Goal: Navigation & Orientation: Find specific page/section

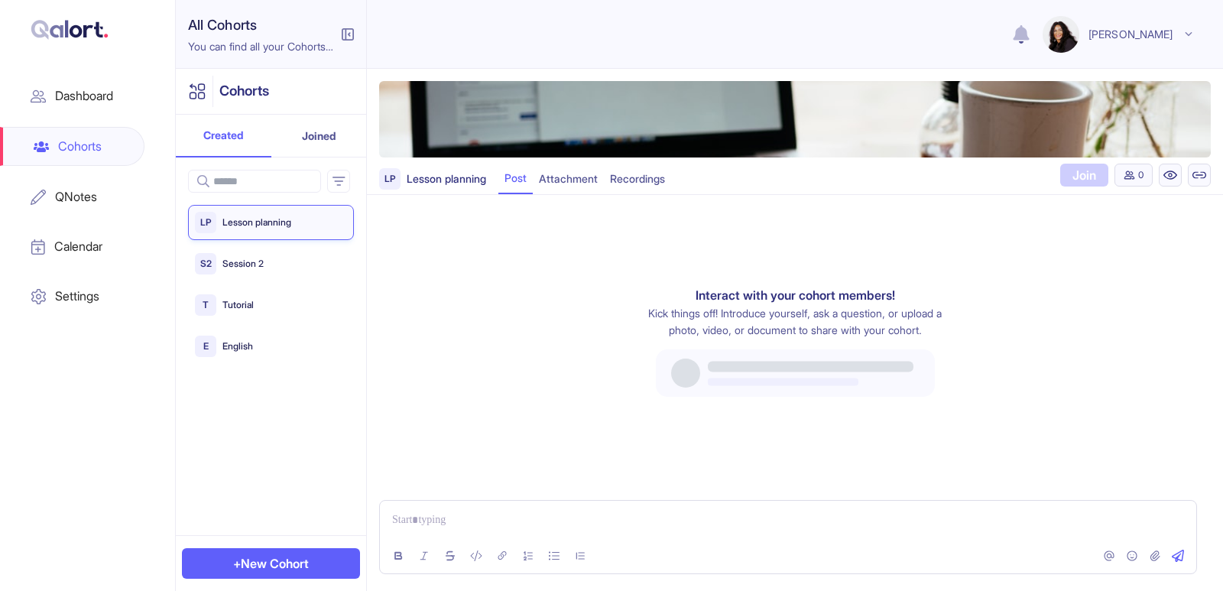
click at [256, 264] on p "Session 2" at bounding box center [239, 264] width 47 height 15
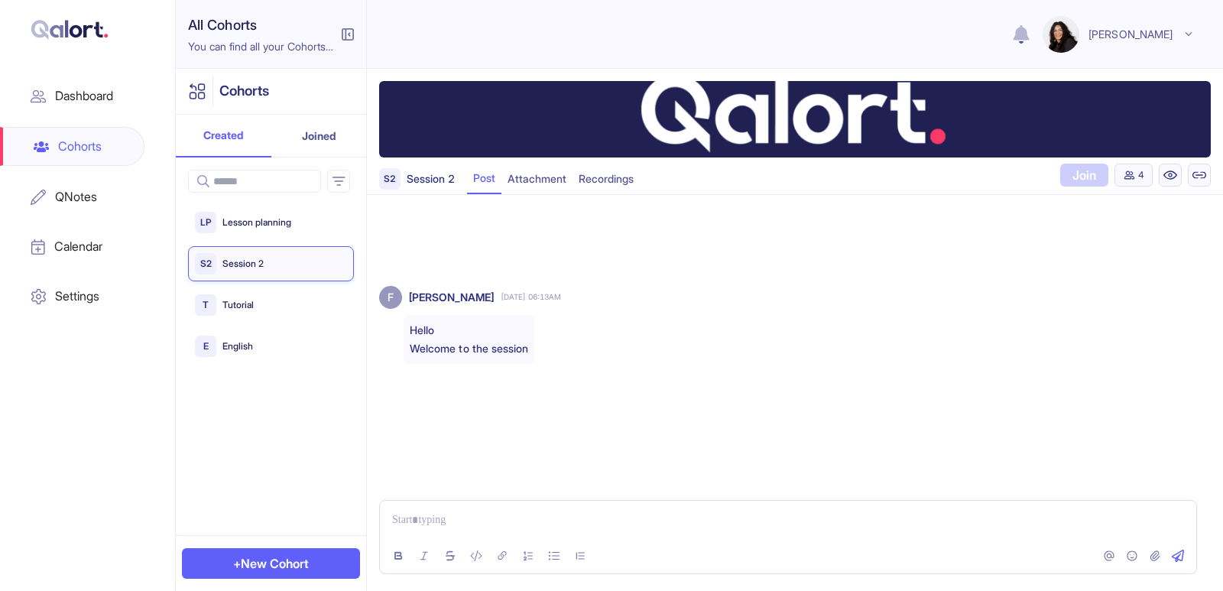
click at [231, 300] on p "Tutorial" at bounding box center [234, 305] width 37 height 15
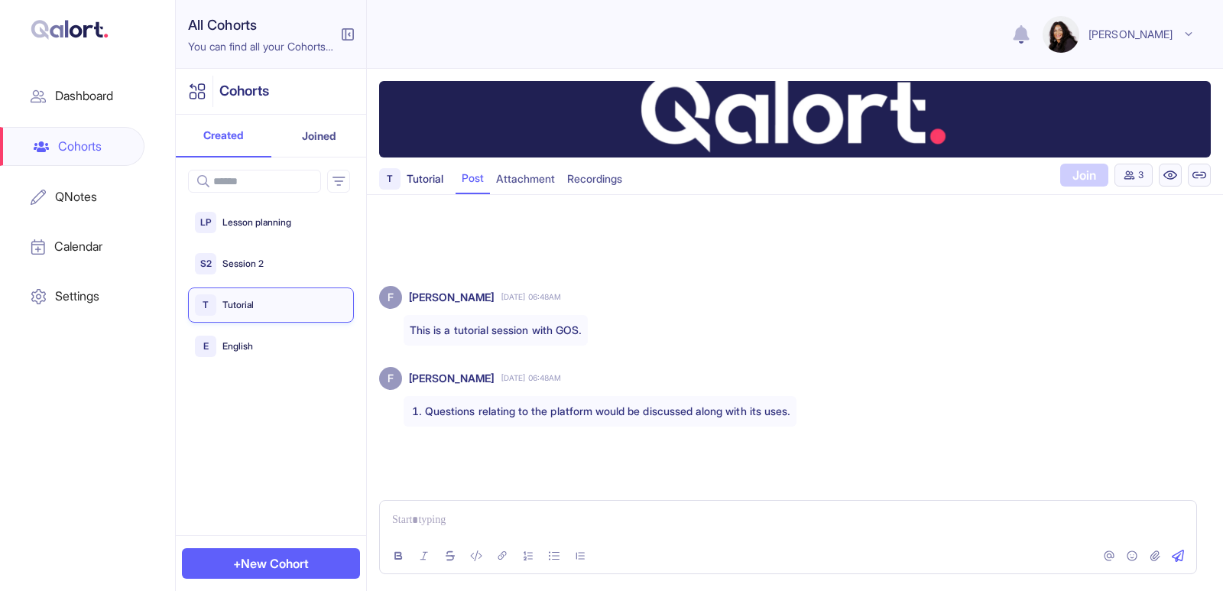
click at [235, 228] on p "Lesson planning" at bounding box center [253, 223] width 75 height 15
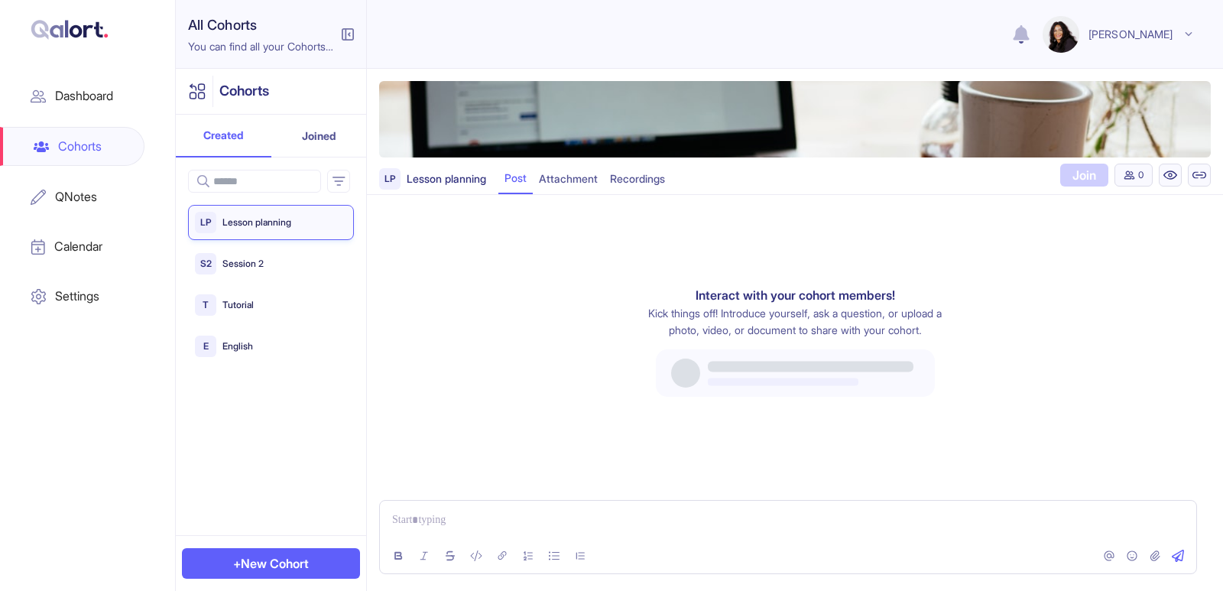
click at [433, 185] on p "Lesson planning" at bounding box center [444, 178] width 86 height 17
click at [518, 180] on button "Post" at bounding box center [515, 179] width 34 height 31
click at [584, 180] on button "Attachment" at bounding box center [568, 179] width 71 height 31
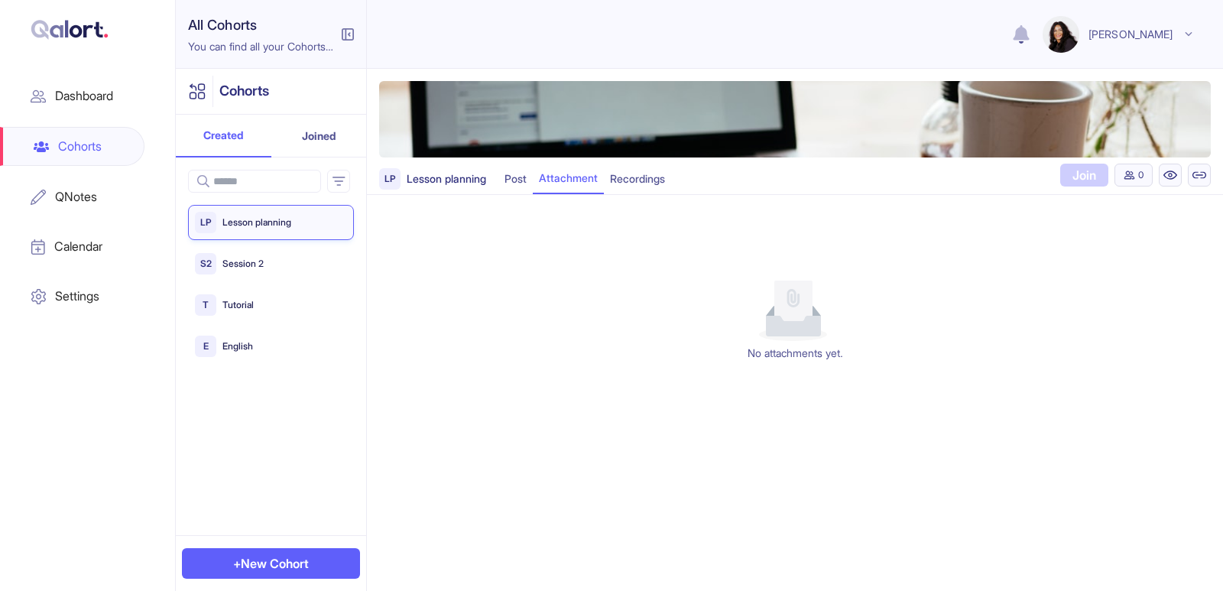
click at [521, 184] on button "Post" at bounding box center [515, 179] width 34 height 31
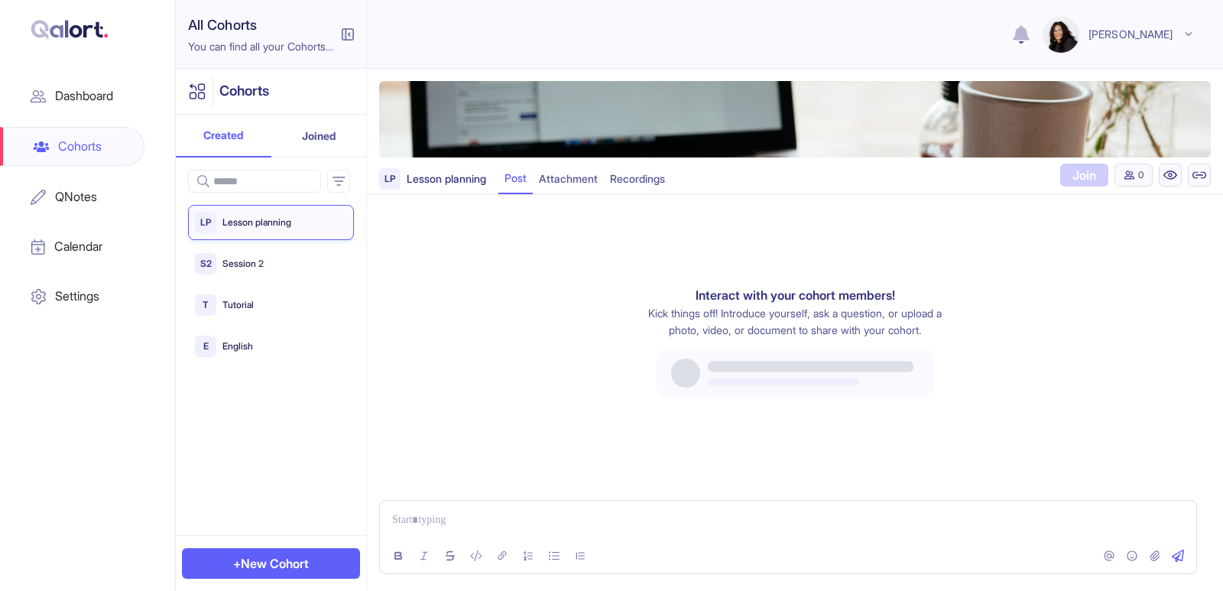
click at [458, 180] on p "Lesson planning" at bounding box center [444, 178] width 86 height 17
click at [391, 180] on div "LP" at bounding box center [389, 178] width 21 height 21
click at [558, 141] on div at bounding box center [795, 119] width 832 height 76
click at [524, 179] on button "Post" at bounding box center [515, 179] width 34 height 31
click at [245, 262] on p "Session 2" at bounding box center [239, 264] width 47 height 15
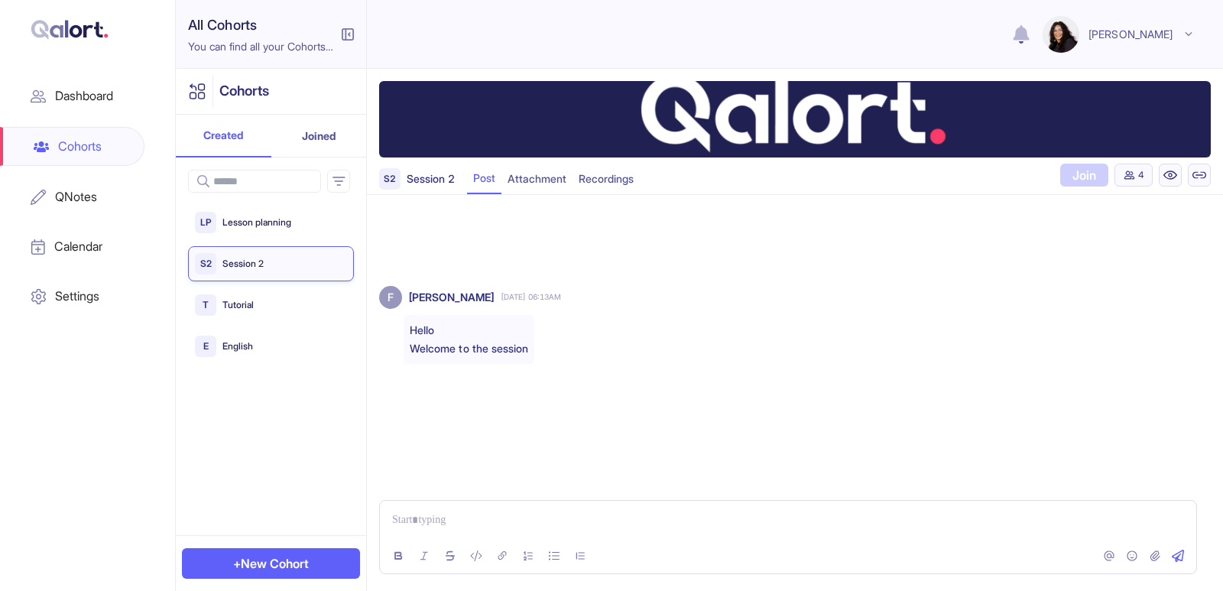
click at [427, 183] on p "Session 2" at bounding box center [428, 178] width 54 height 17
click at [283, 224] on p "Lesson planning" at bounding box center [253, 223] width 75 height 15
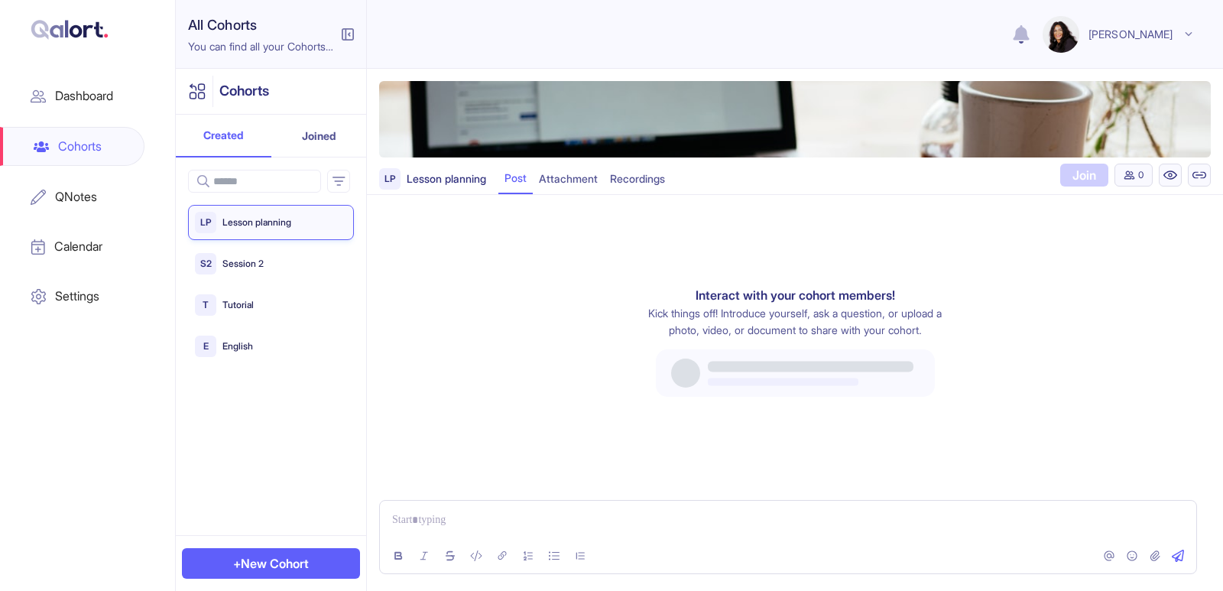
click at [99, 94] on div "Dashboard" at bounding box center [72, 95] width 144 height 37
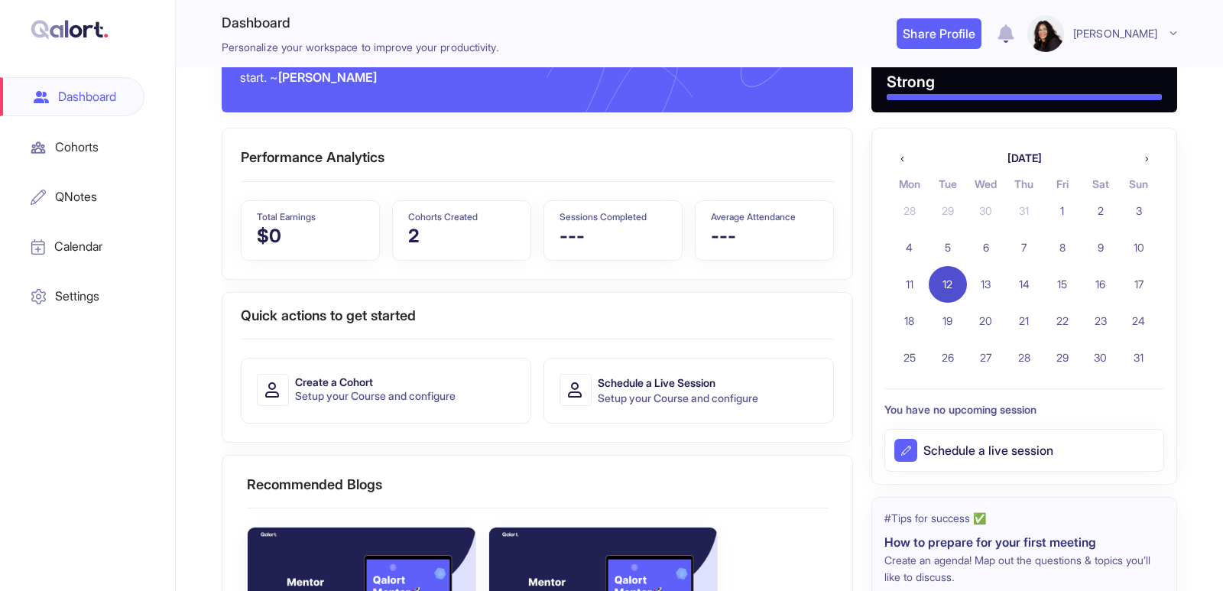
scroll to position [76, 0]
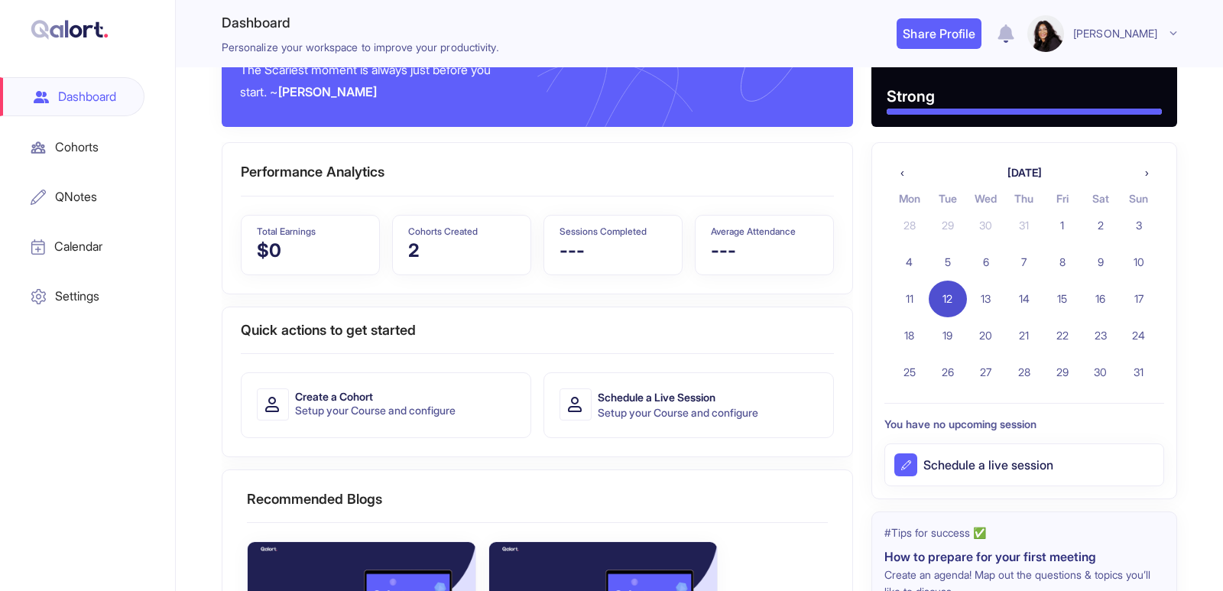
click at [418, 234] on p "Cohorts Created" at bounding box center [443, 232] width 70 height 15
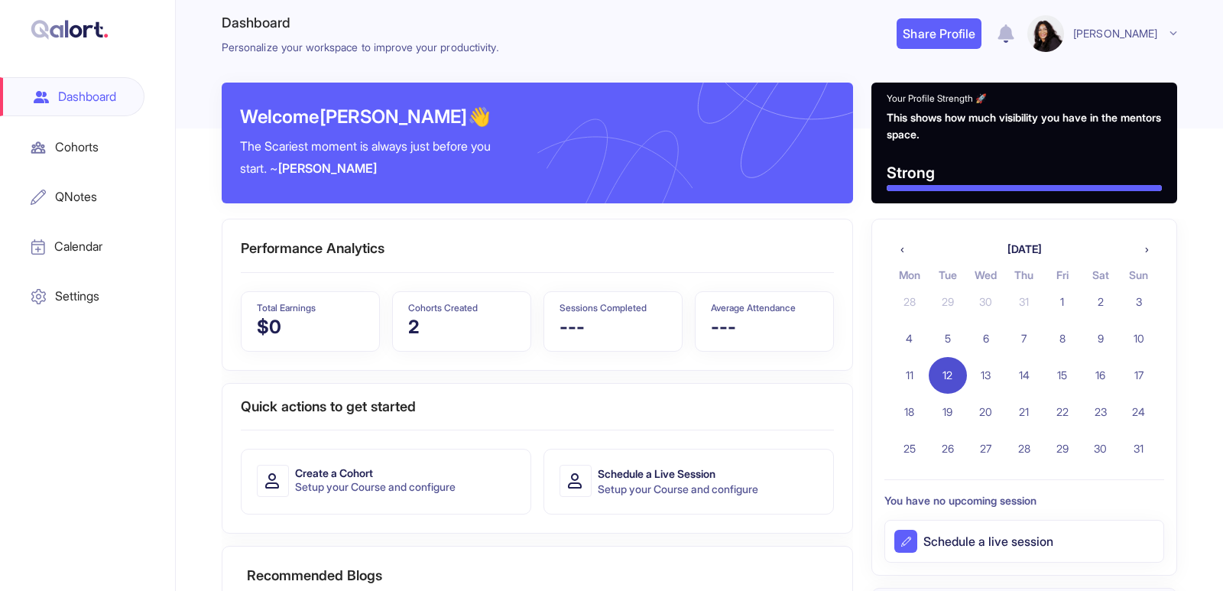
click at [421, 310] on p "Cohorts Created" at bounding box center [443, 308] width 70 height 15
click at [76, 151] on div "Cohorts" at bounding box center [72, 146] width 144 height 37
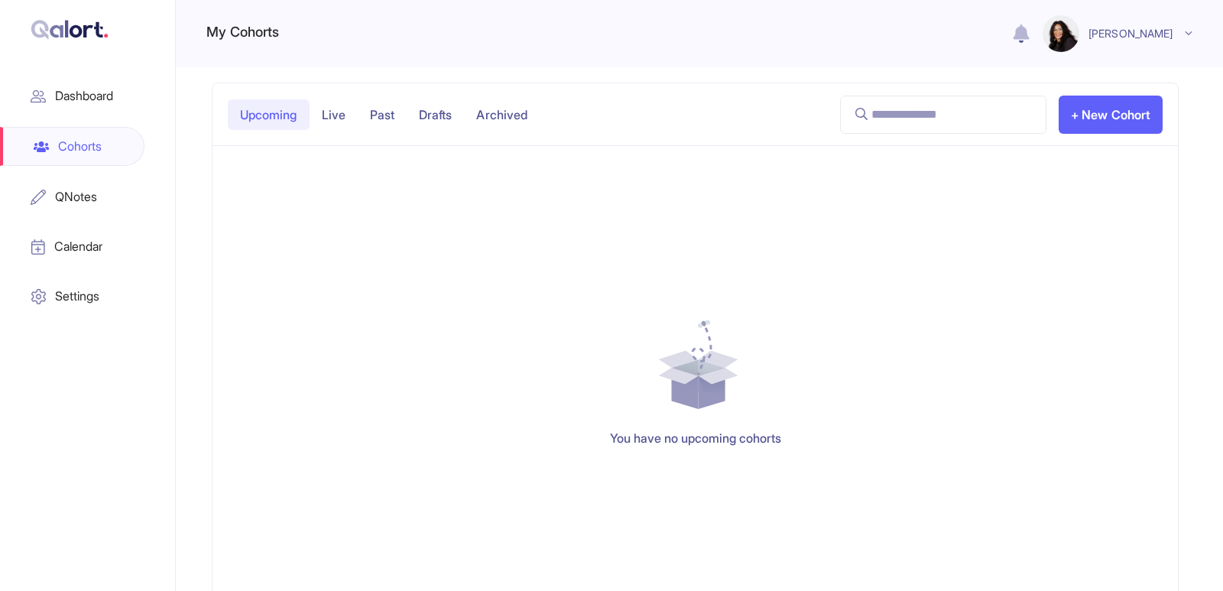
click at [379, 121] on p "Past" at bounding box center [382, 114] width 49 height 31
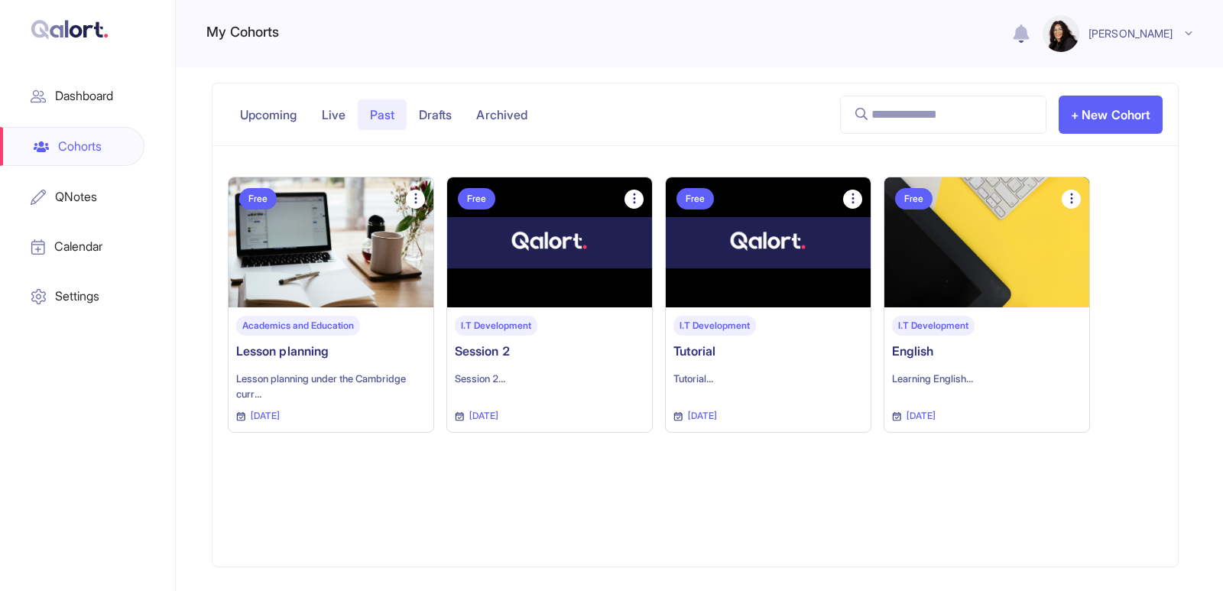
click at [325, 333] on div "Academics and Education" at bounding box center [298, 326] width 124 height 21
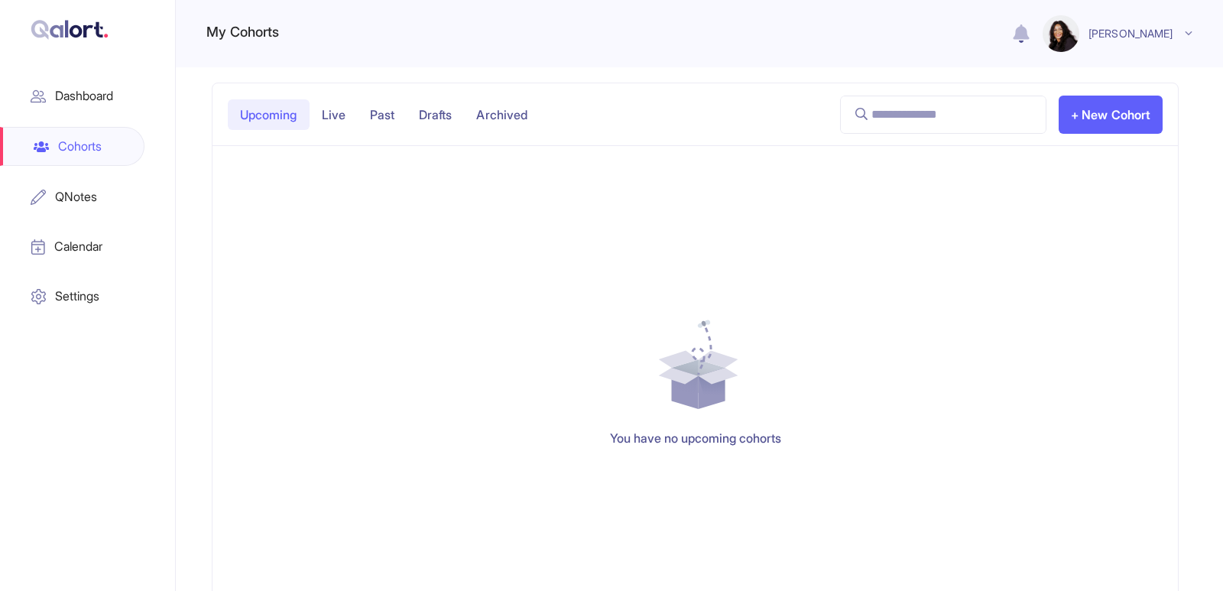
click at [393, 115] on p "Past" at bounding box center [382, 114] width 49 height 31
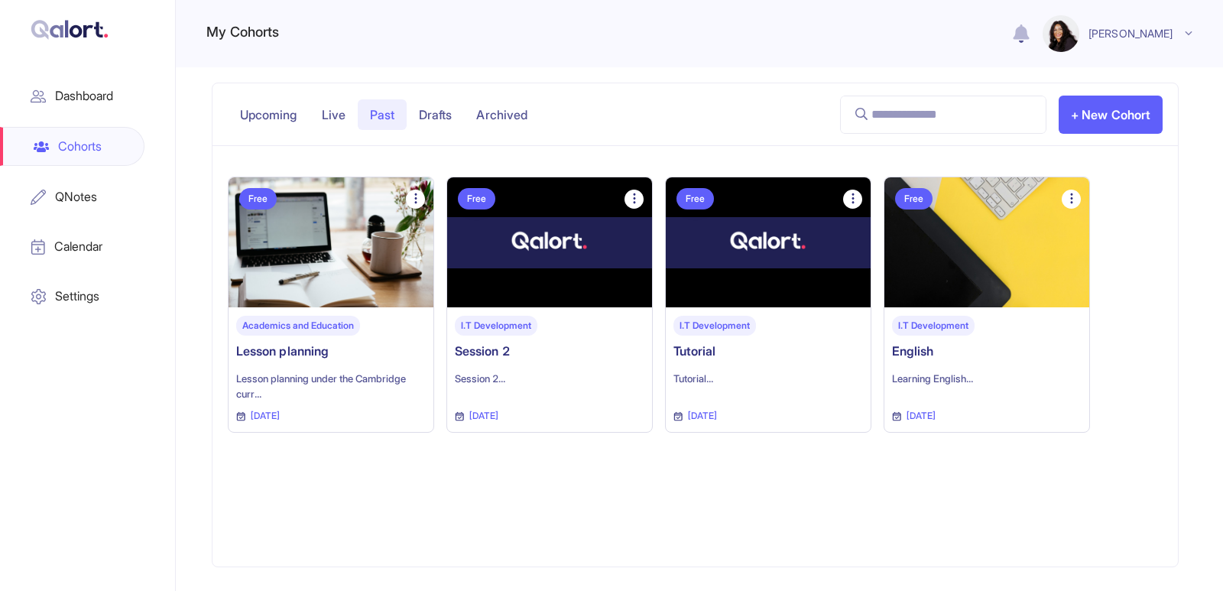
click at [296, 382] on p "Lesson planning under the Cambridge curr ..." at bounding box center [331, 386] width 190 height 31
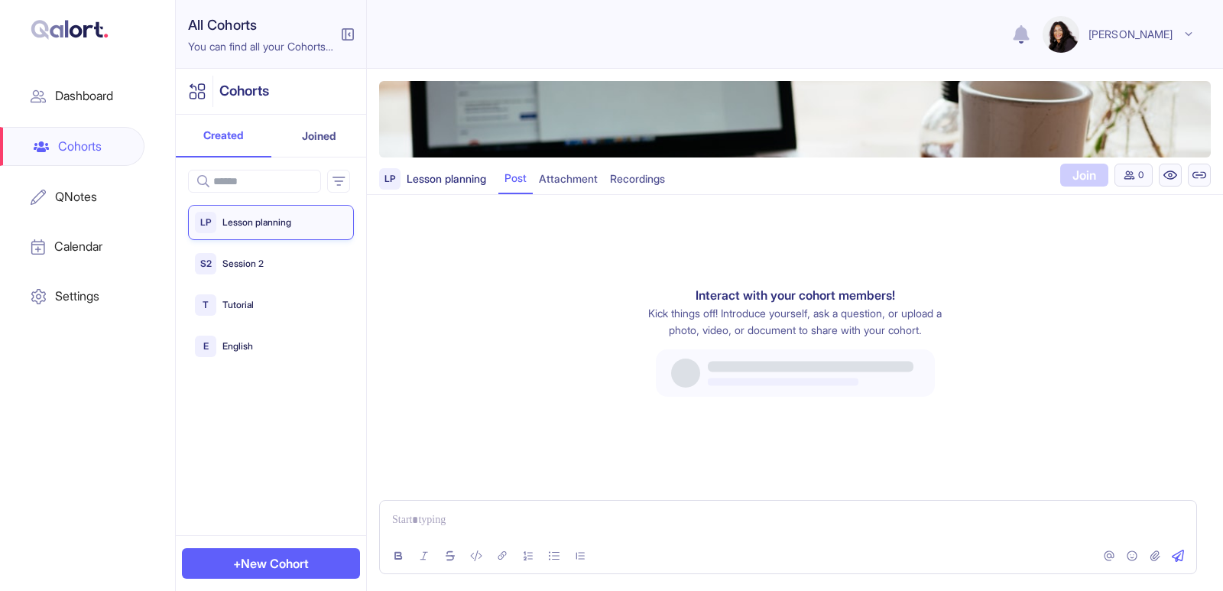
click at [427, 185] on p "Lesson planning" at bounding box center [444, 178] width 86 height 17
click at [427, 173] on p "Lesson planning" at bounding box center [444, 178] width 86 height 17
click at [226, 219] on p "Lesson planning" at bounding box center [253, 223] width 75 height 15
click at [89, 306] on div "Settings" at bounding box center [72, 295] width 144 height 37
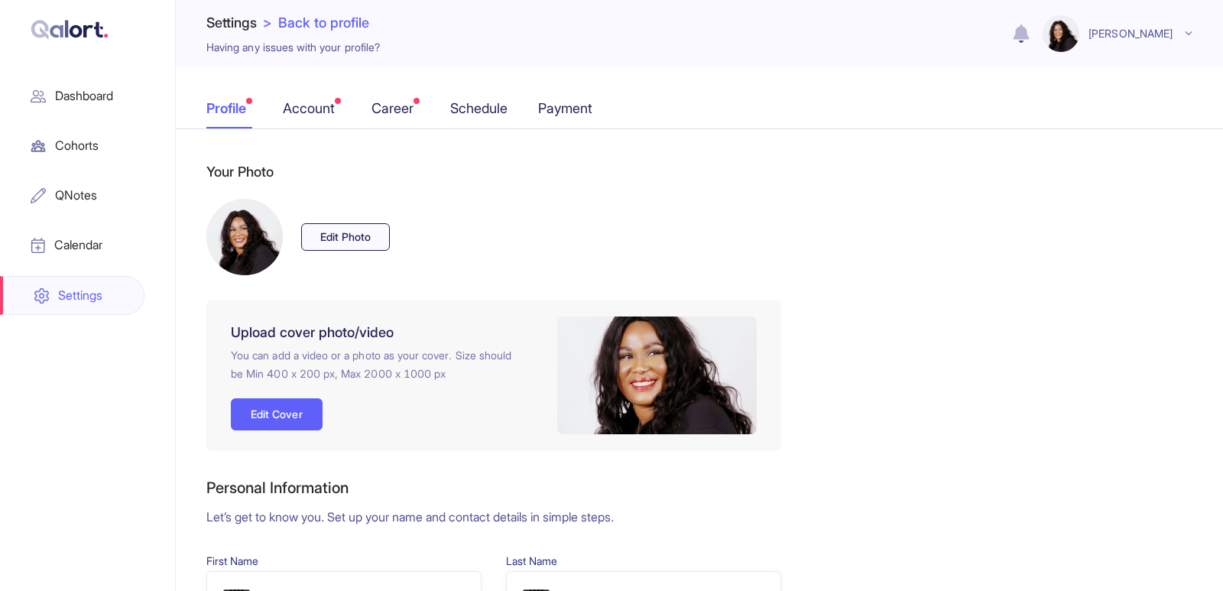
select select "**"
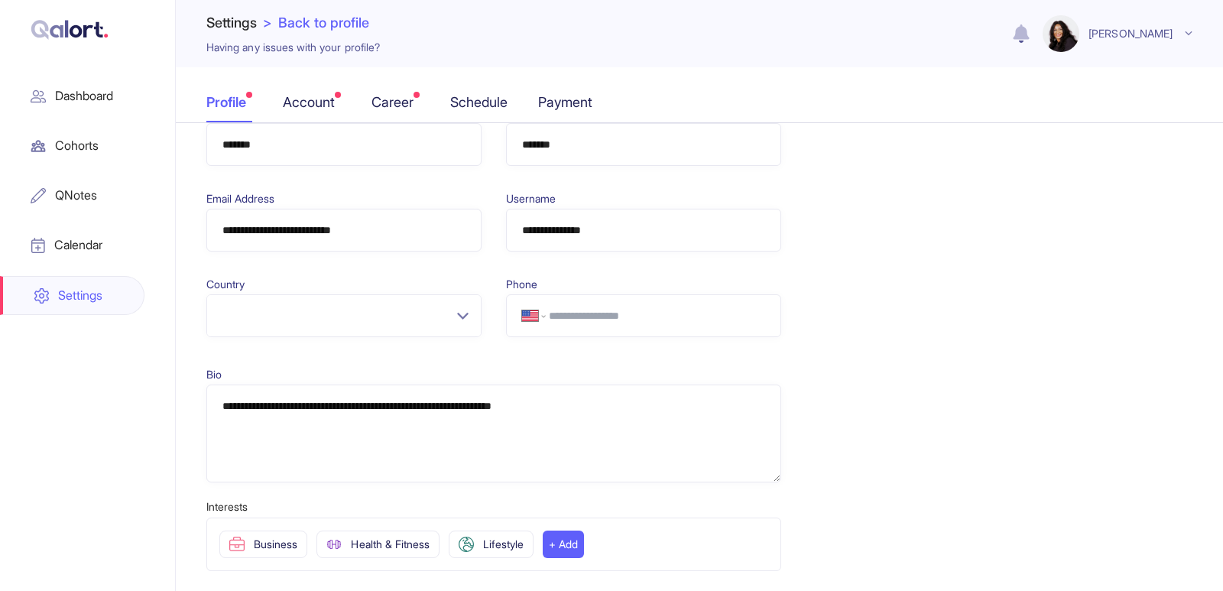
scroll to position [532, 0]
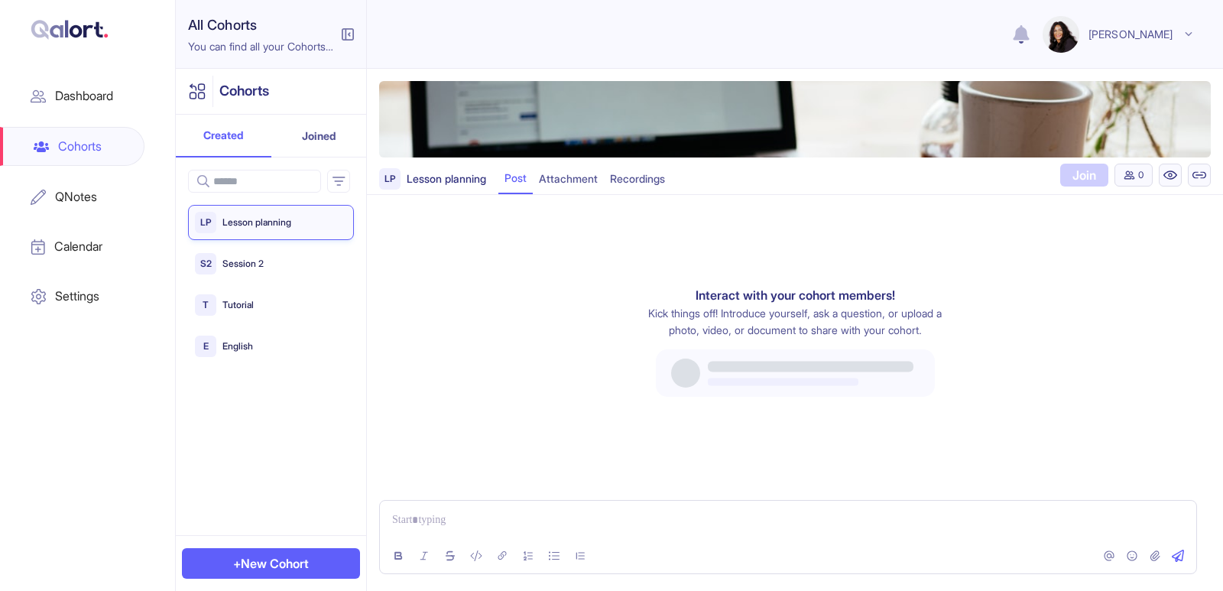
click at [449, 175] on p "Lesson planning" at bounding box center [444, 178] width 86 height 17
click at [443, 183] on p "Lesson planning" at bounding box center [444, 178] width 86 height 17
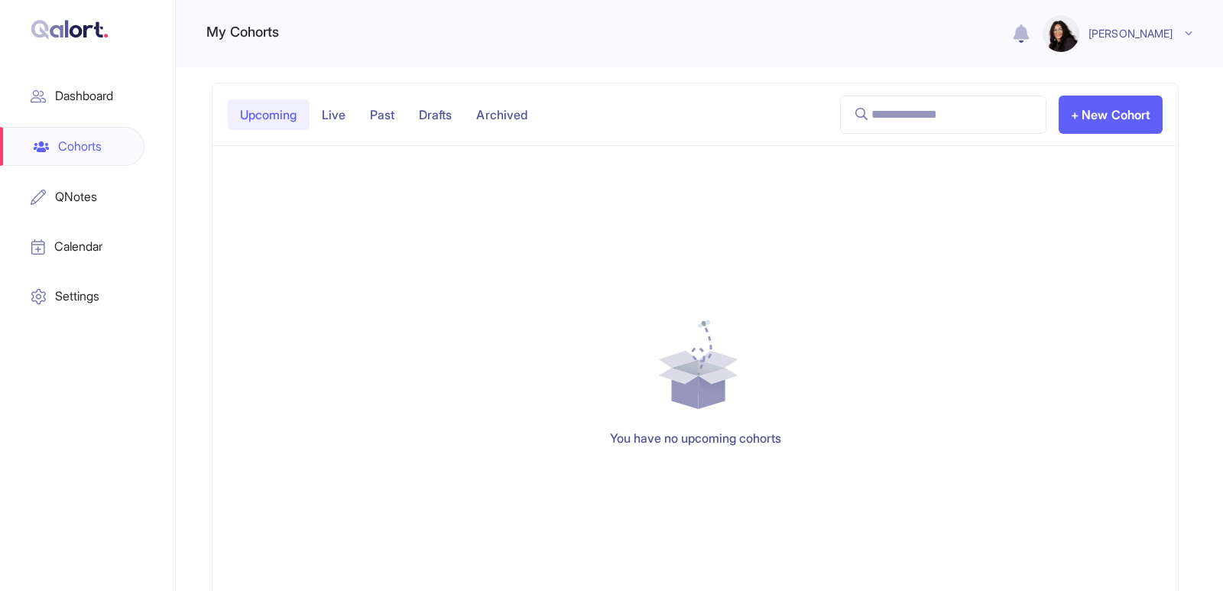
click at [390, 119] on p "Past" at bounding box center [382, 114] width 49 height 31
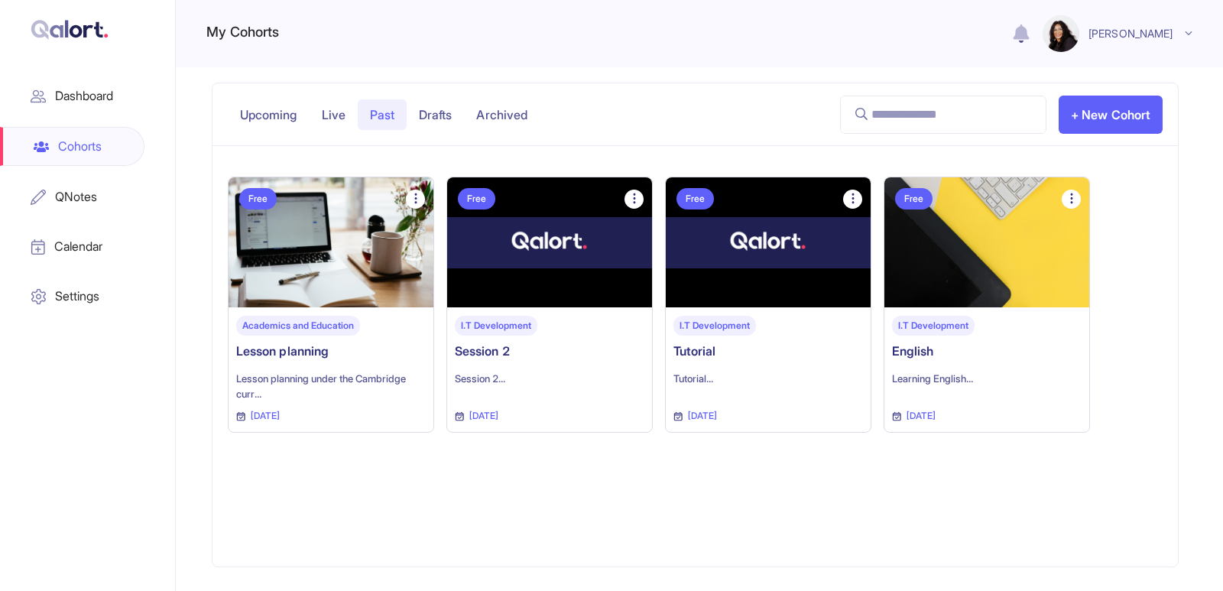
click at [441, 108] on p "Drafts" at bounding box center [435, 114] width 57 height 31
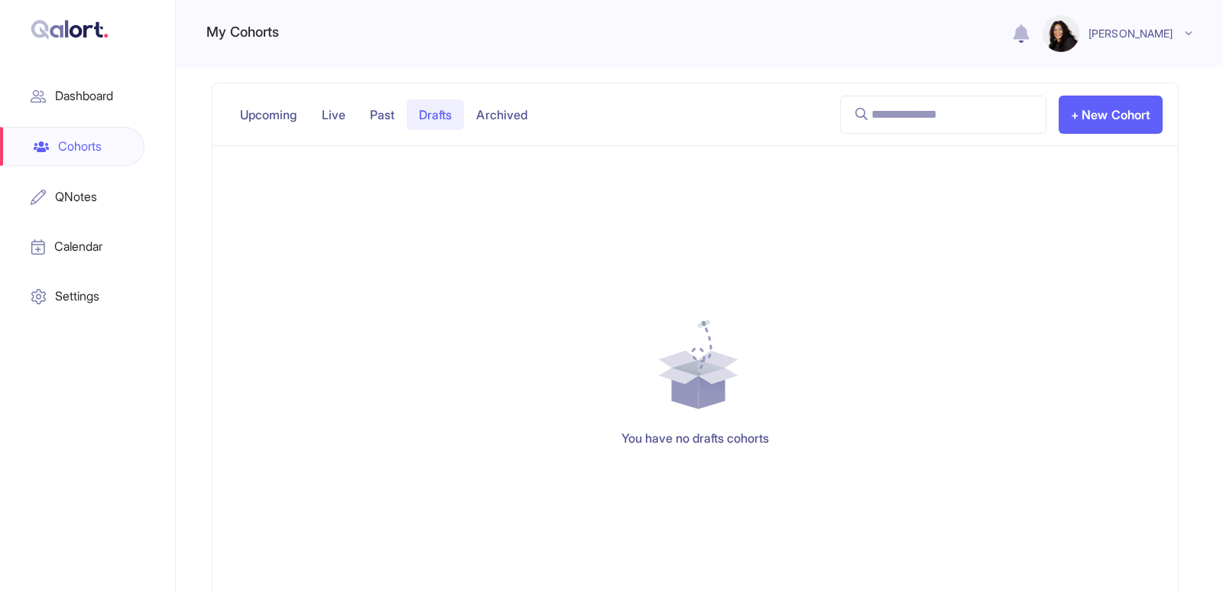
click at [514, 118] on p "Archived" at bounding box center [502, 114] width 76 height 31
